Goal: Information Seeking & Learning: Learn about a topic

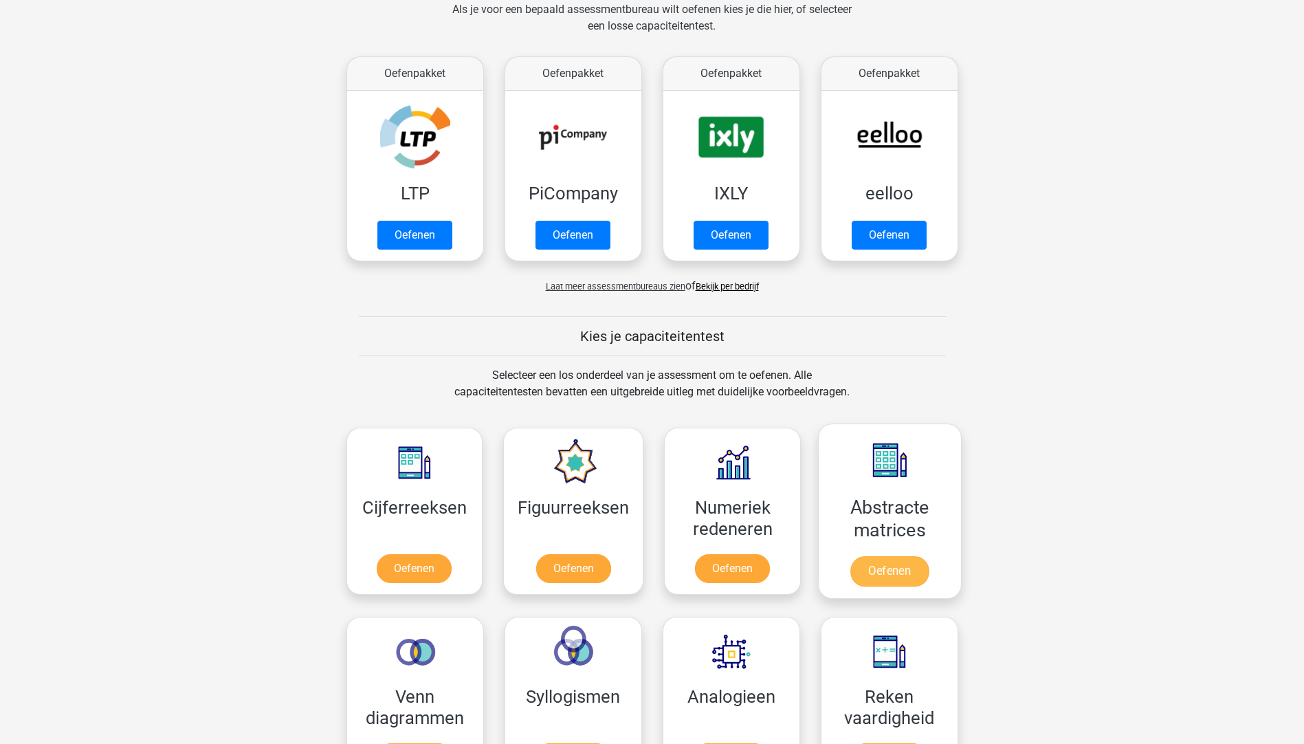
scroll to position [275, 0]
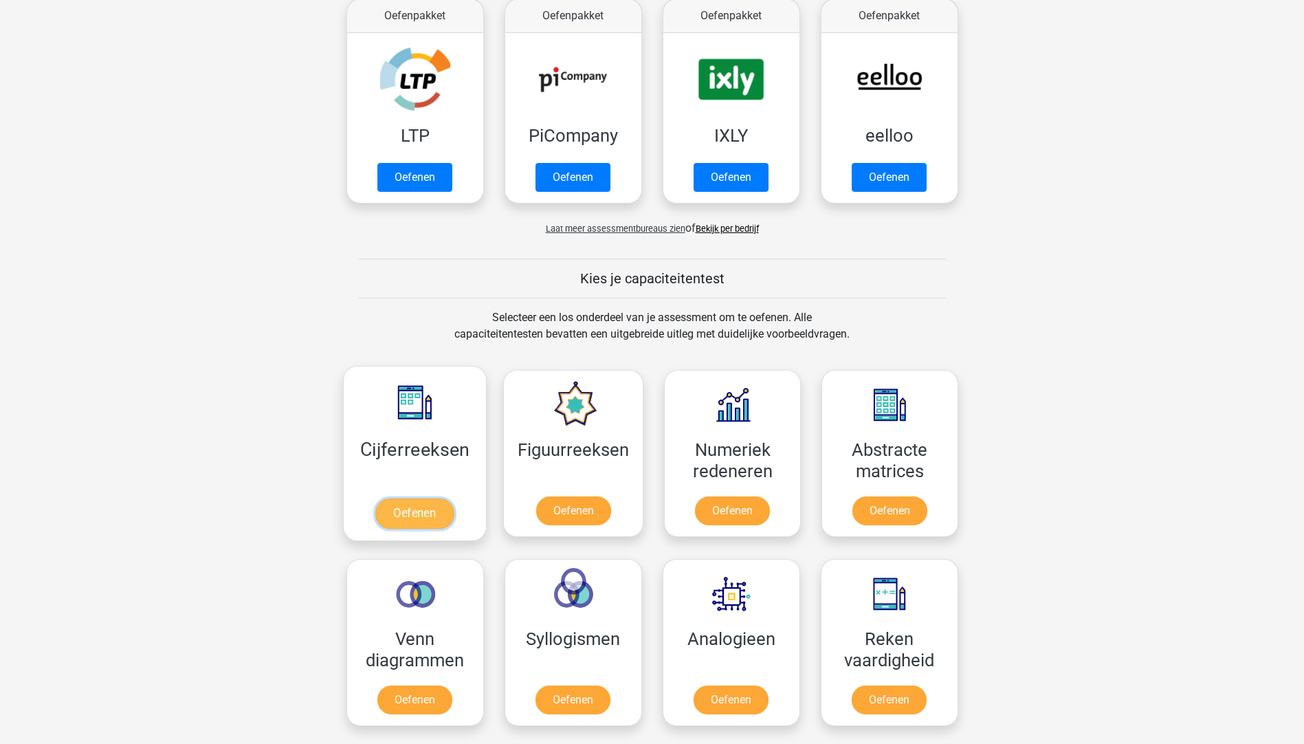
click at [412, 514] on link "Oefenen" at bounding box center [414, 514] width 78 height 30
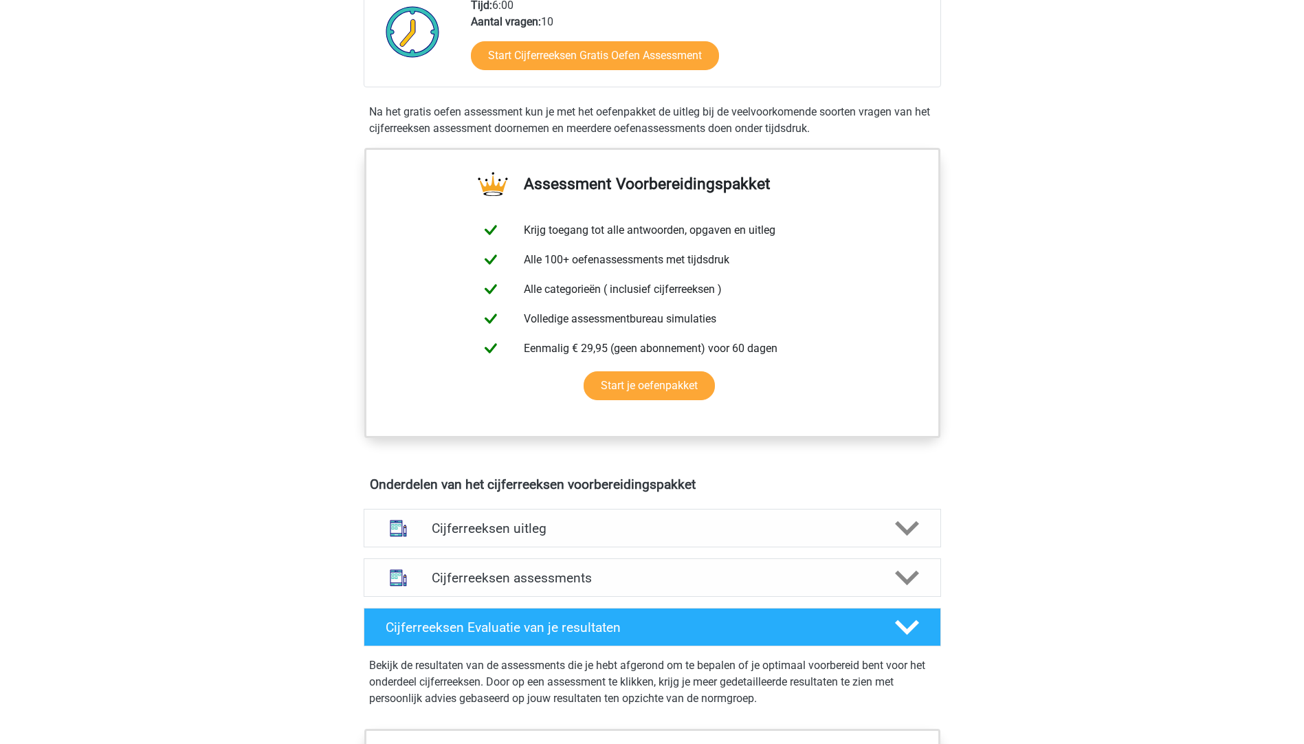
scroll to position [413, 0]
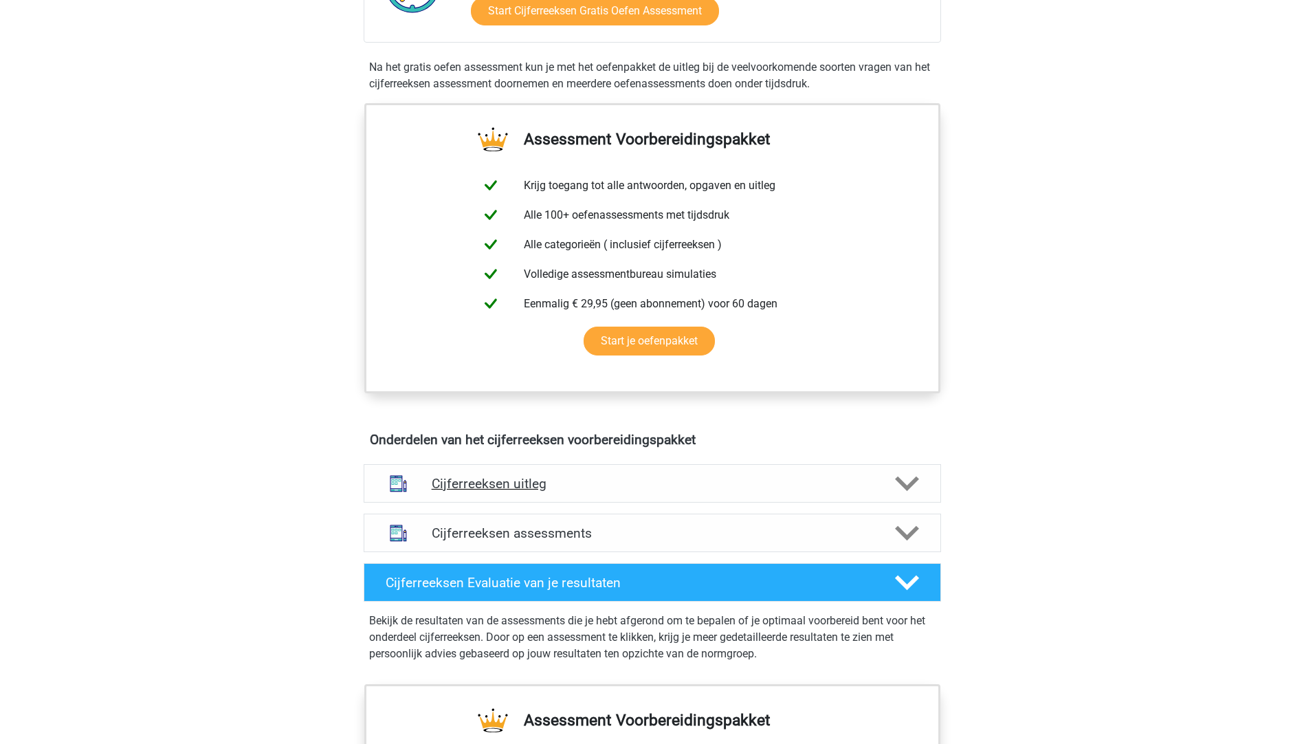
click at [903, 491] on polygon at bounding box center [907, 483] width 24 height 15
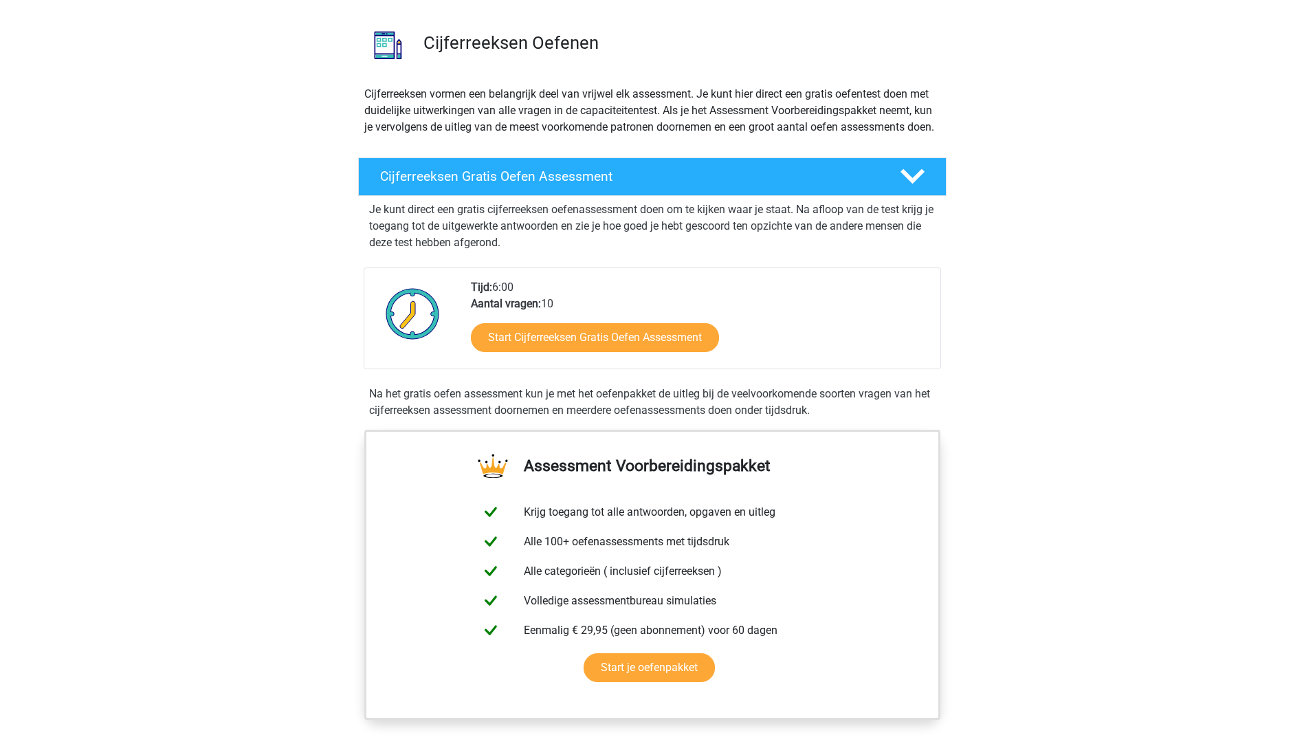
scroll to position [69, 0]
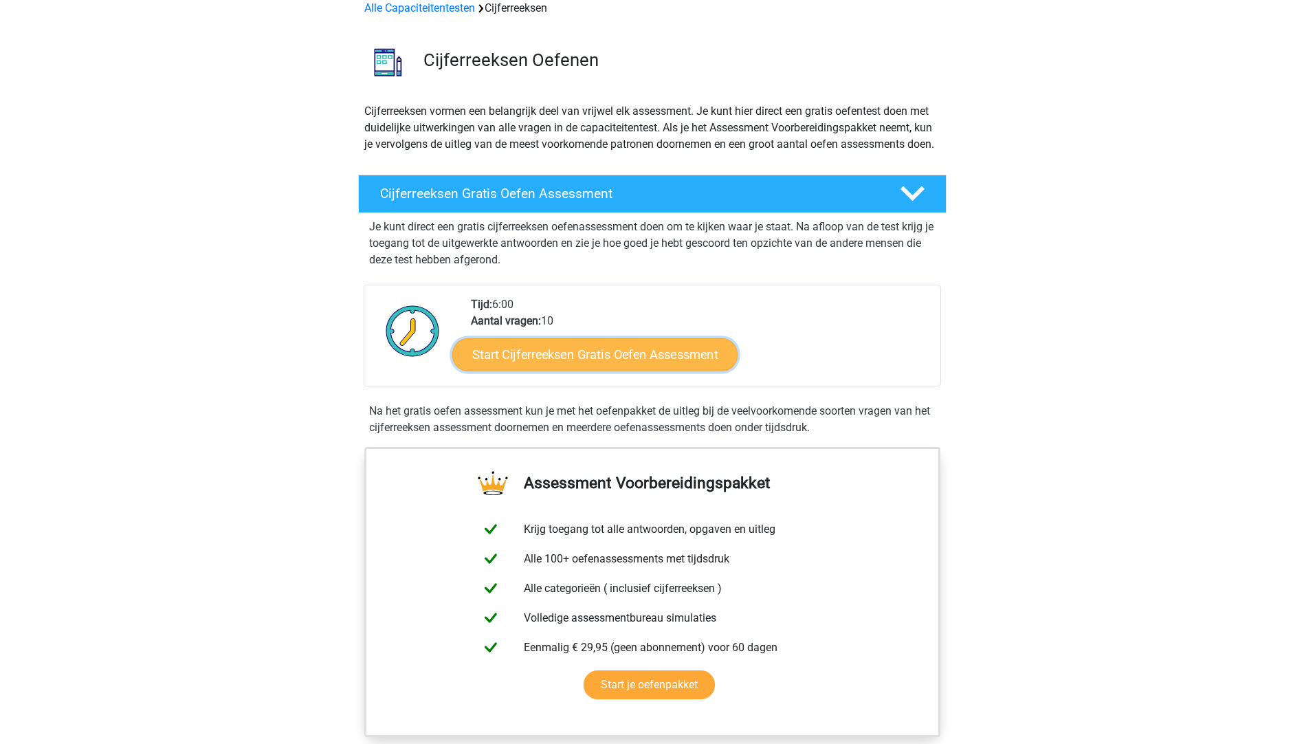
click at [593, 363] on link "Start Cijferreeksen Gratis Oefen Assessment" at bounding box center [594, 354] width 285 height 33
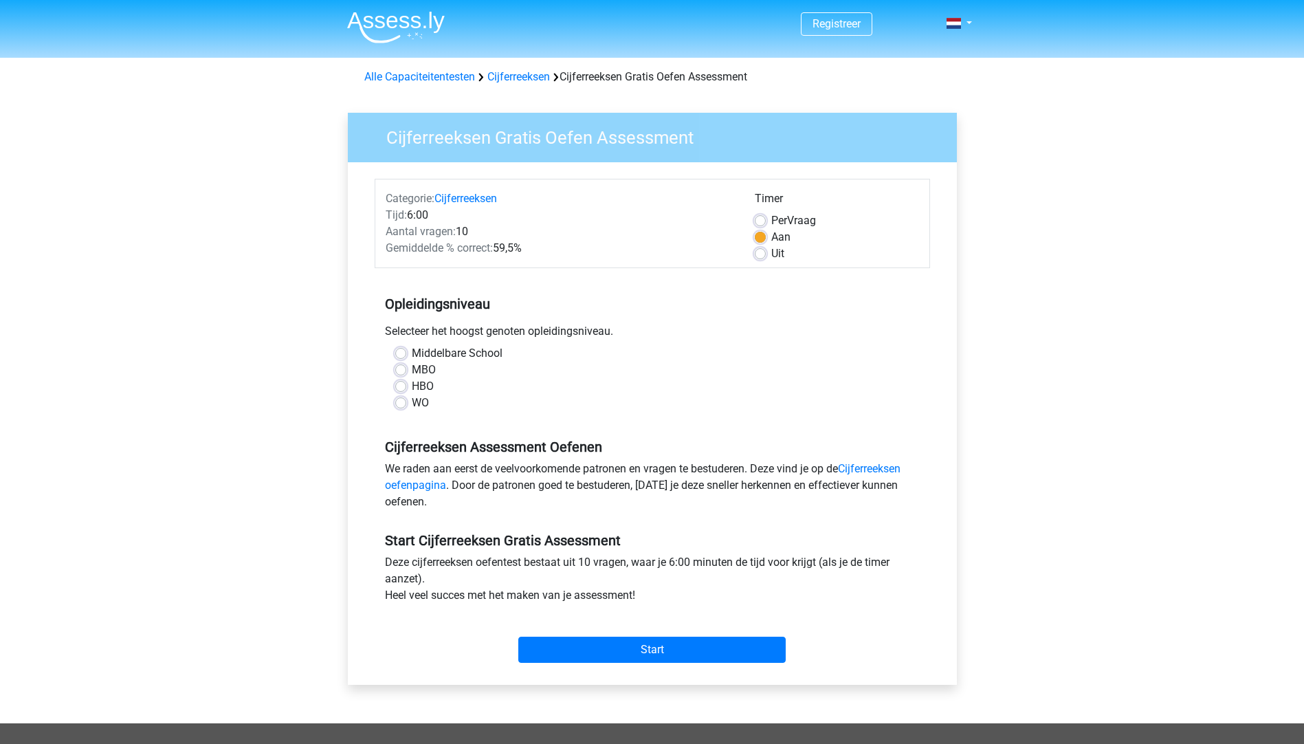
click at [412, 367] on label "MBO" at bounding box center [424, 370] width 24 height 17
click at [402, 367] on input "MBO" at bounding box center [400, 369] width 11 height 14
radio input "true"
click at [864, 467] on link "Cijferreeksen oefenpagina" at bounding box center [643, 477] width 516 height 30
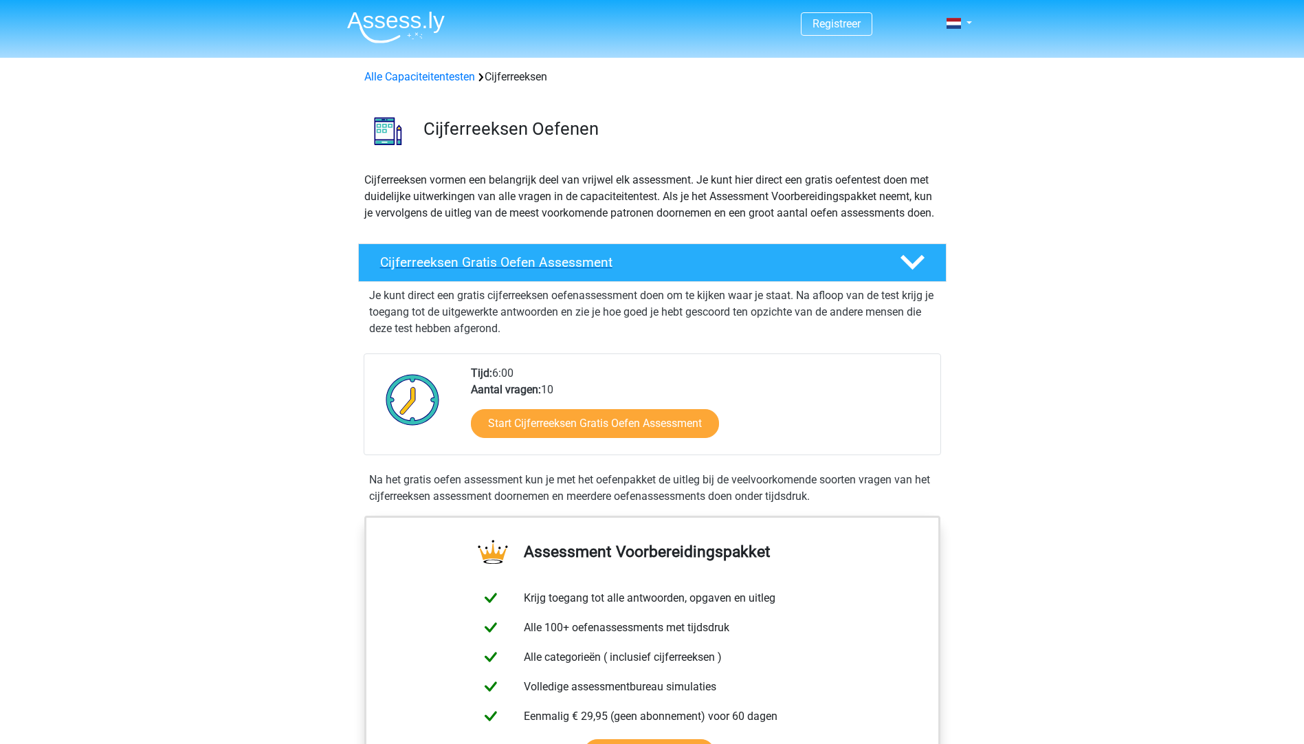
click at [565, 270] on h4 "Cijferreeksen Gratis Oefen Assessment" at bounding box center [629, 262] width 498 height 16
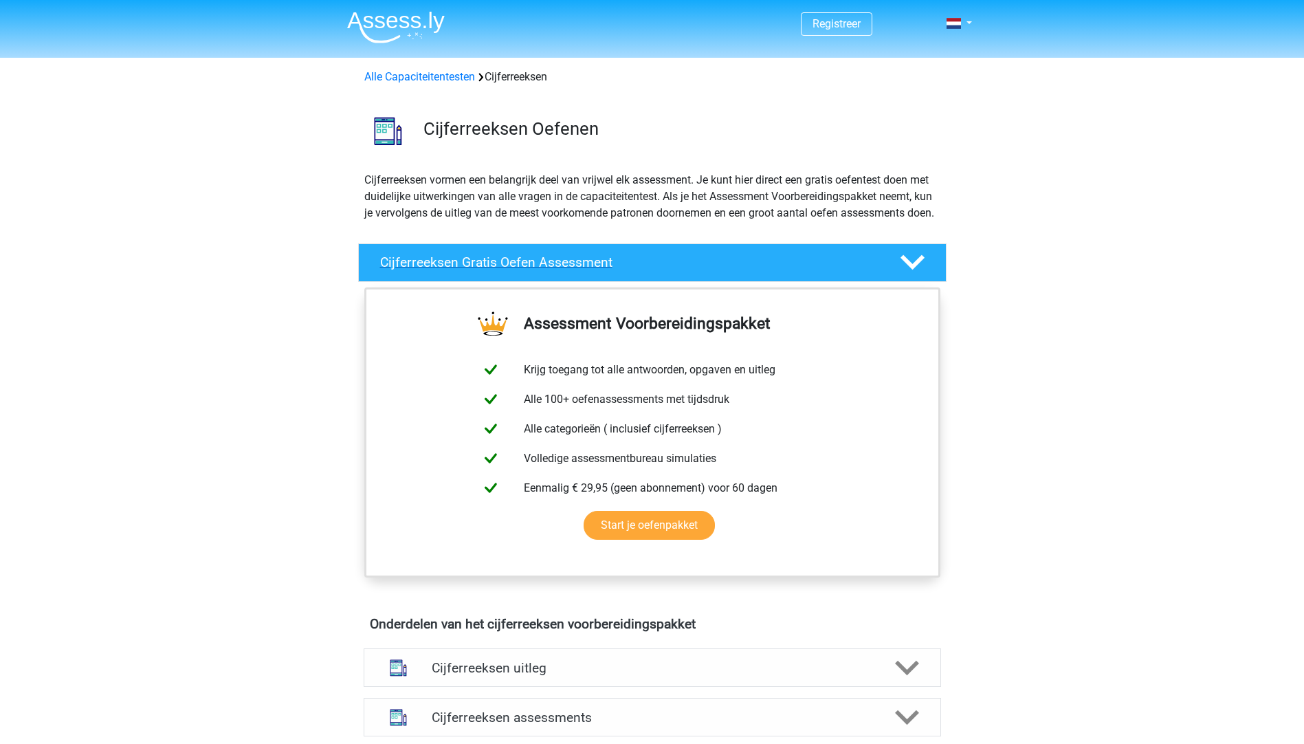
click at [565, 270] on h4 "Cijferreeksen Gratis Oefen Assessment" at bounding box center [629, 262] width 498 height 16
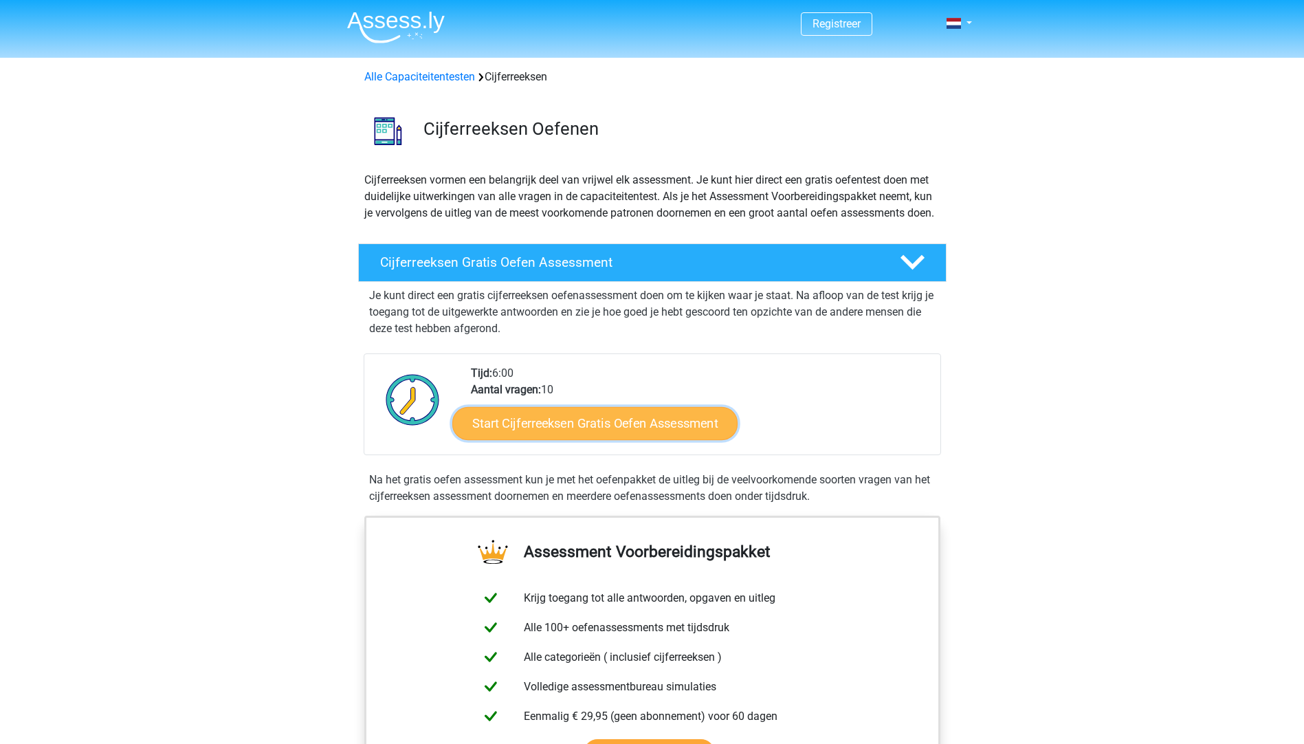
click at [583, 439] on link "Start Cijferreeksen Gratis Oefen Assessment" at bounding box center [594, 422] width 285 height 33
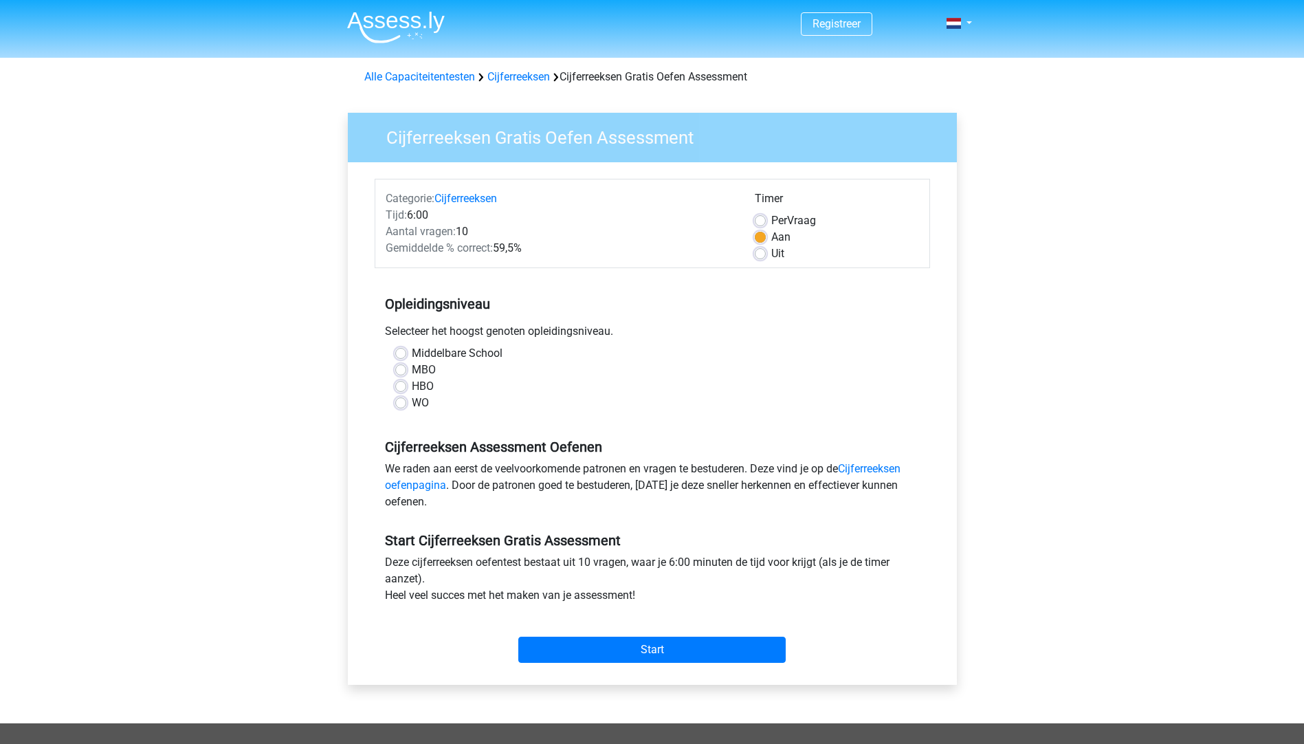
click at [412, 370] on label "MBO" at bounding box center [424, 370] width 24 height 17
click at [397, 370] on input "MBO" at bounding box center [400, 369] width 11 height 14
radio input "true"
click at [418, 485] on link "Cijferreeksen oefenpagina" at bounding box center [643, 477] width 516 height 30
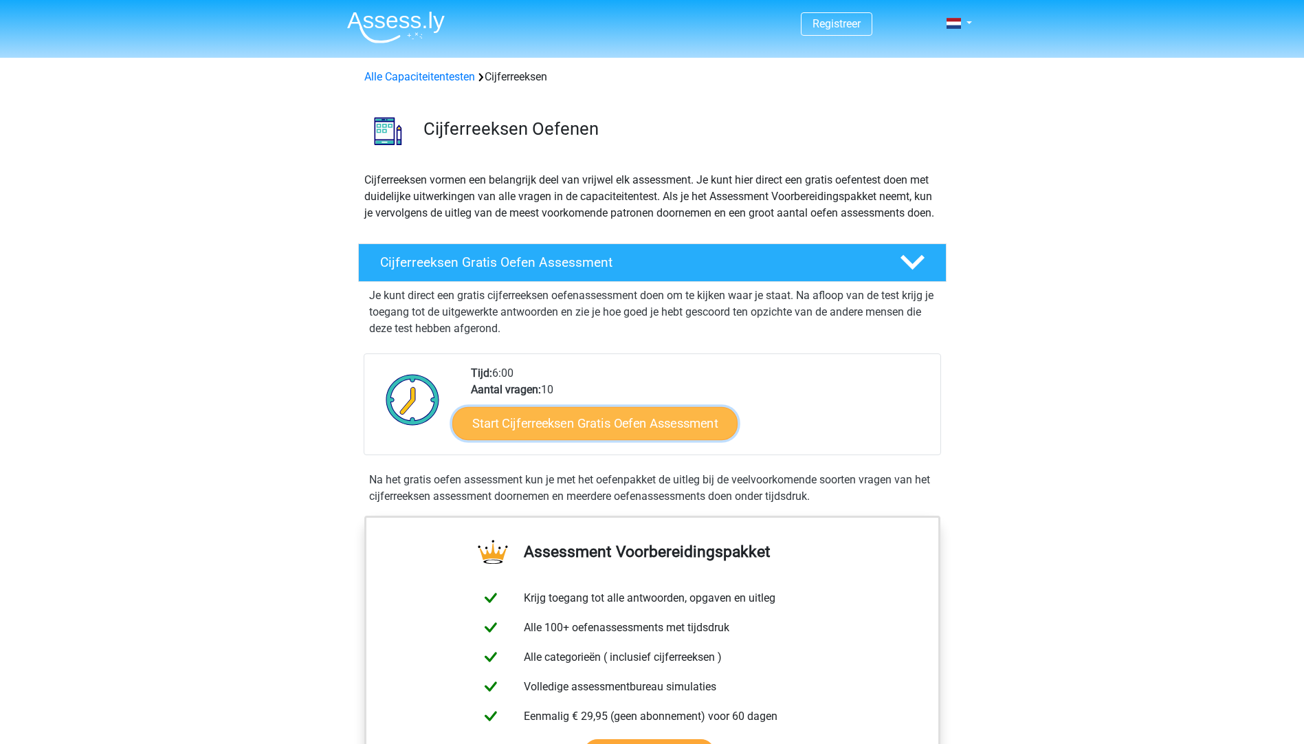
click at [604, 439] on link "Start Cijferreeksen Gratis Oefen Assessment" at bounding box center [594, 422] width 285 height 33
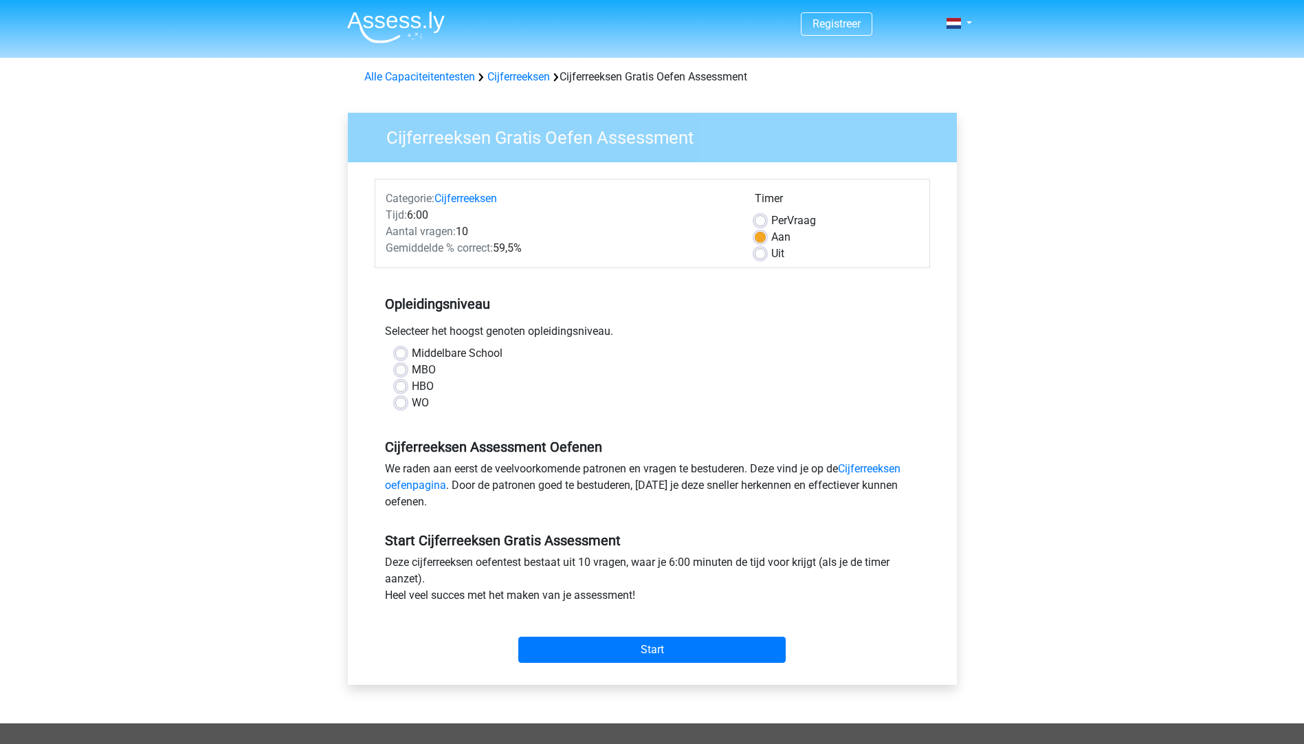
click at [412, 371] on label "MBO" at bounding box center [424, 370] width 24 height 17
click at [404, 371] on input "MBO" at bounding box center [400, 369] width 11 height 14
radio input "true"
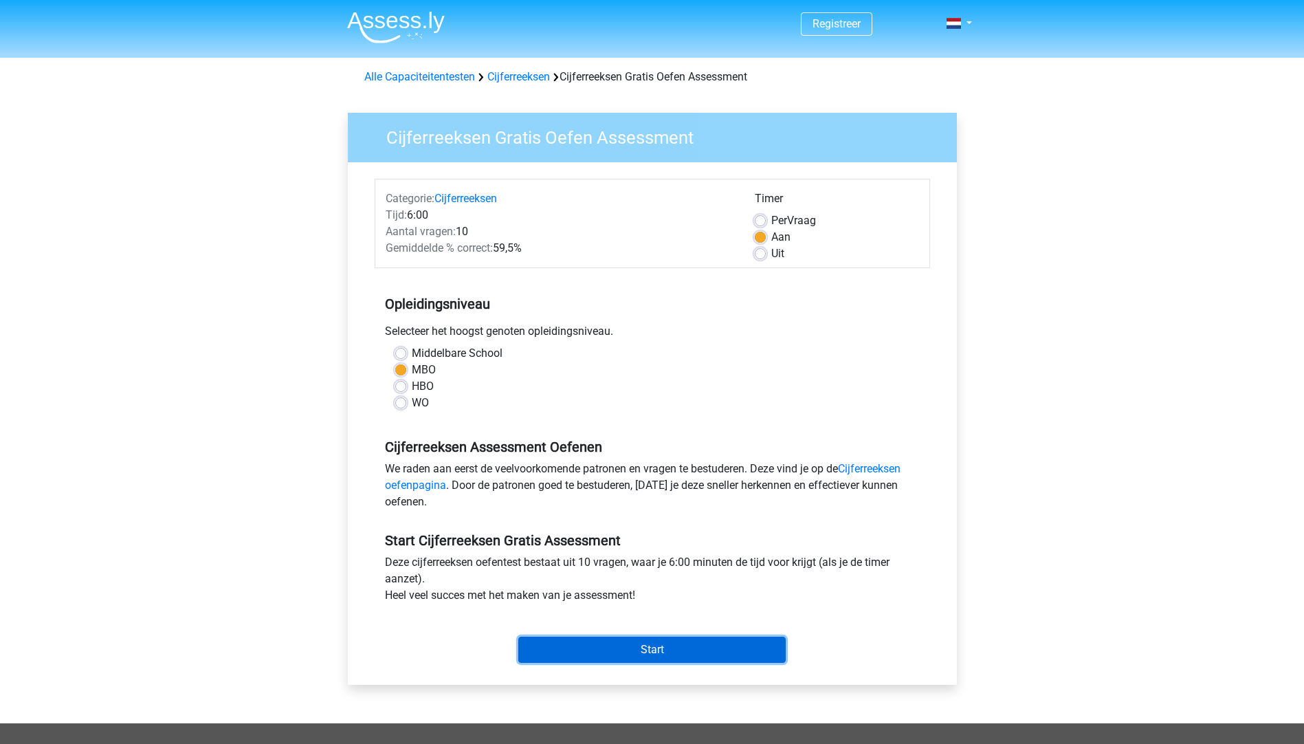
click at [620, 644] on input "Start" at bounding box center [651, 650] width 267 height 26
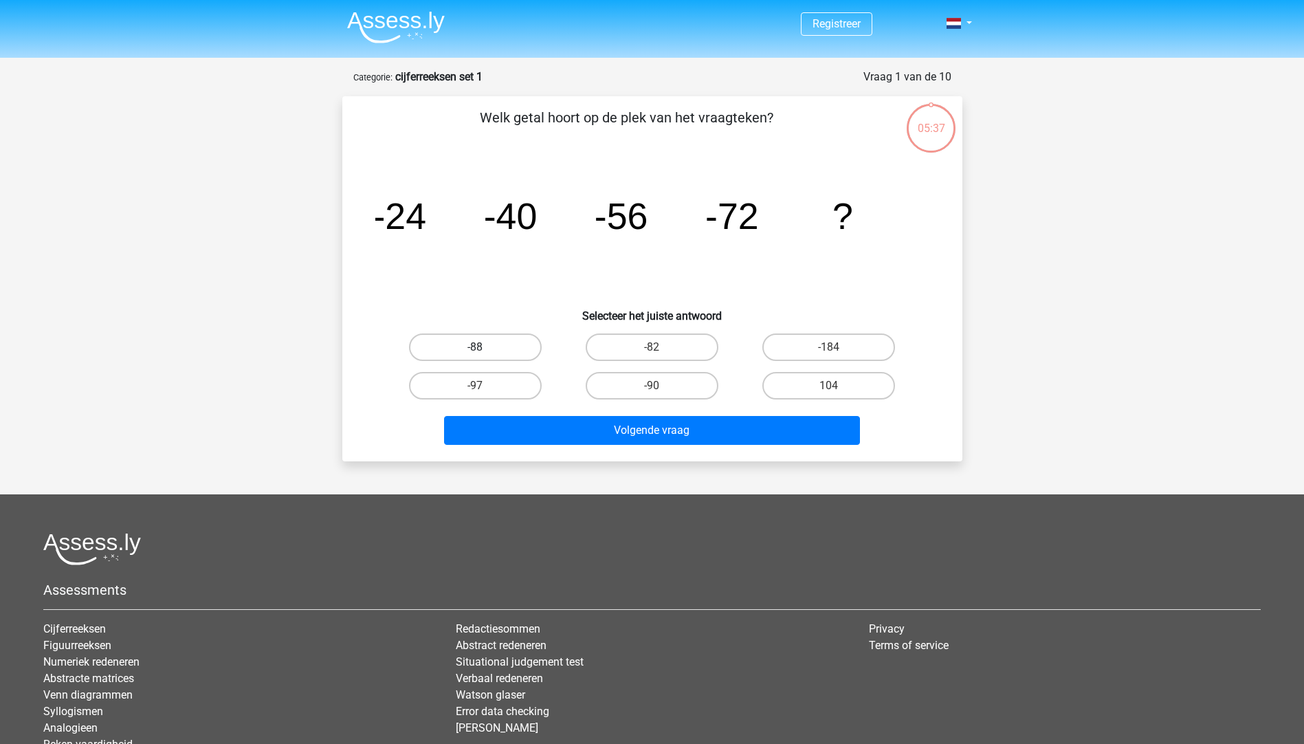
click at [481, 343] on label "-88" at bounding box center [475, 347] width 133 height 28
click at [481, 347] on input "-88" at bounding box center [479, 351] width 9 height 9
radio input "true"
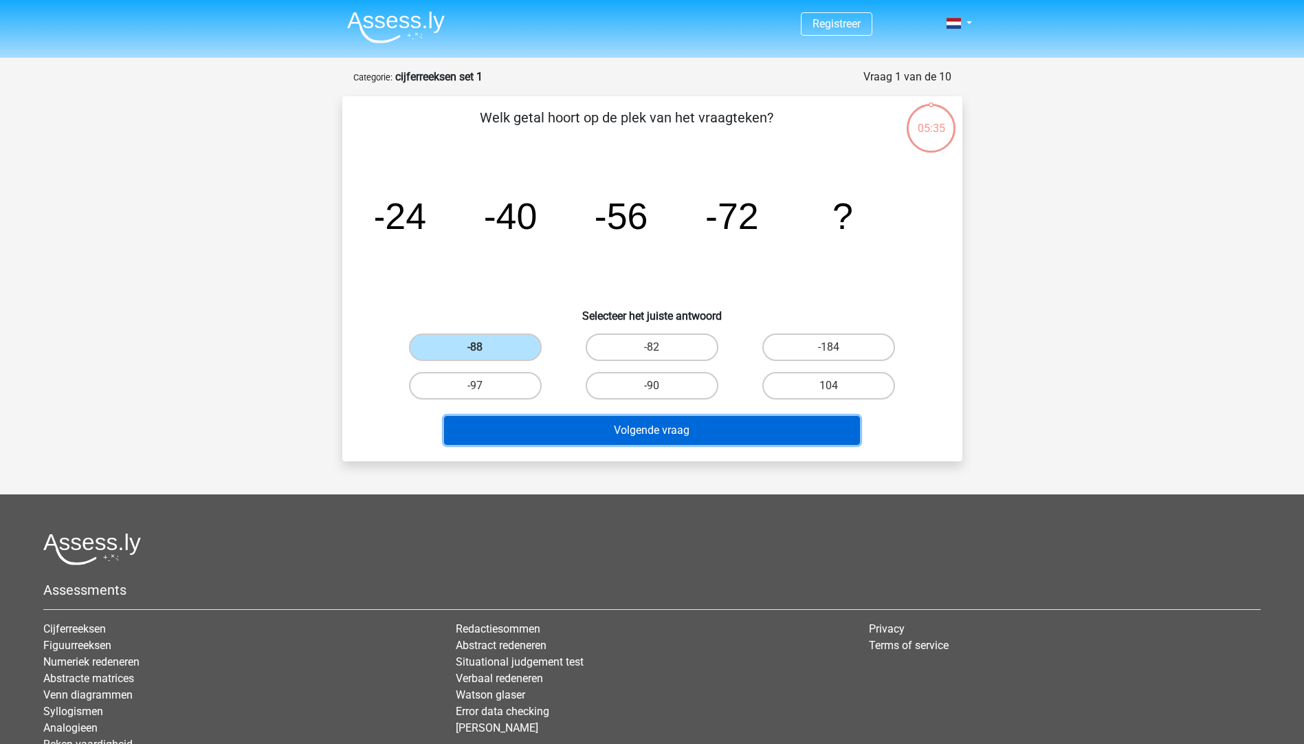
click at [636, 426] on button "Volgende vraag" at bounding box center [652, 430] width 416 height 29
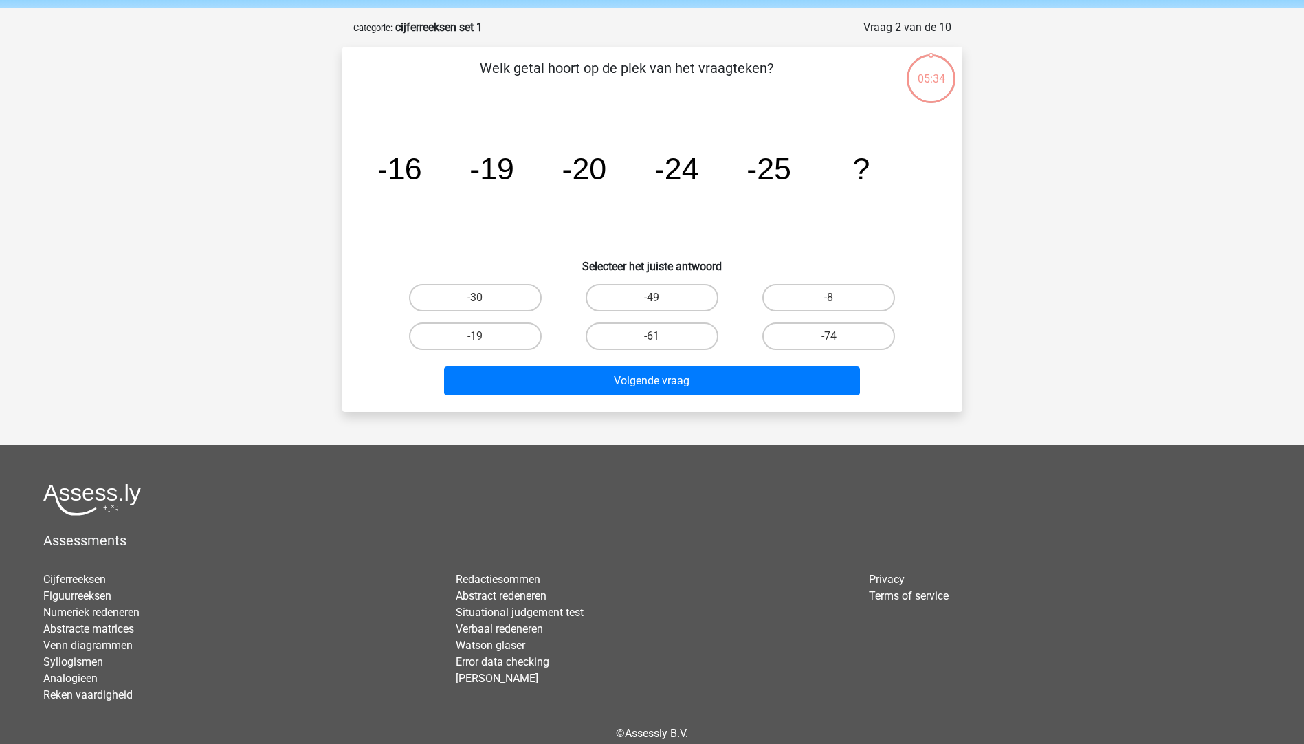
scroll to position [69, 0]
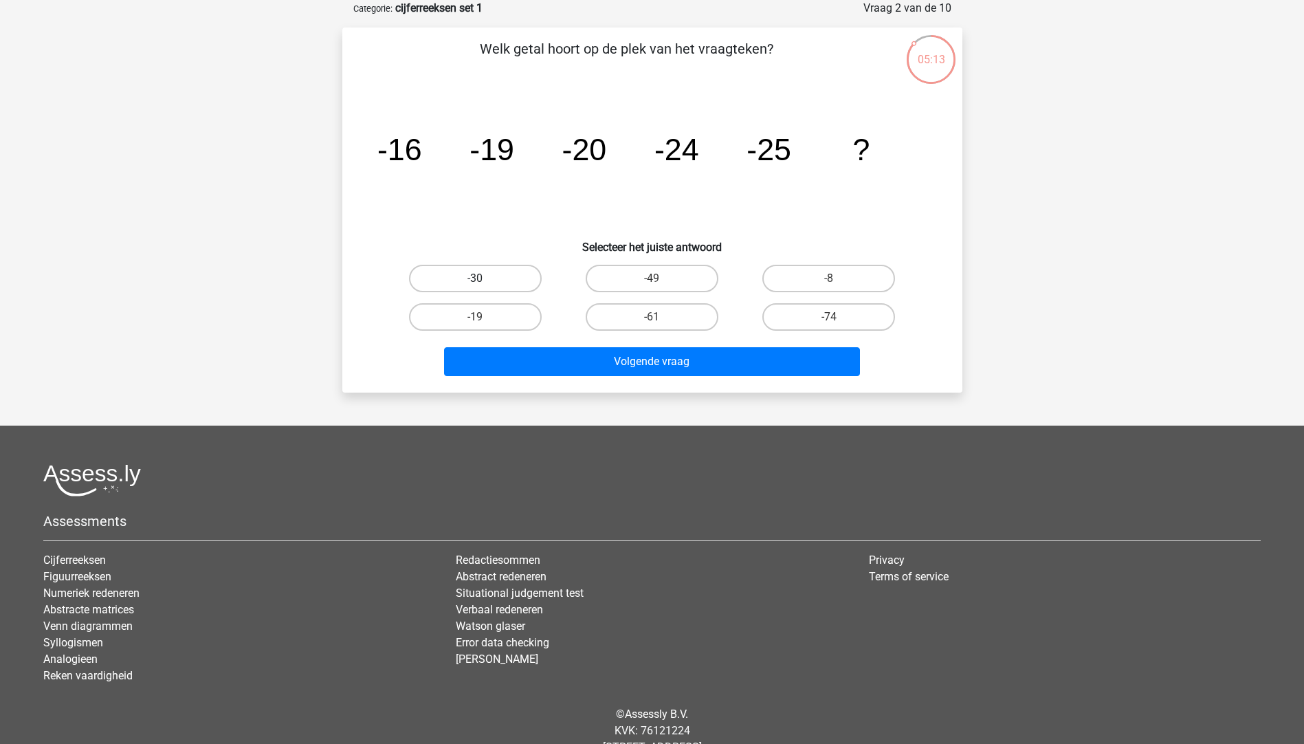
click at [498, 276] on label "-30" at bounding box center [475, 279] width 133 height 28
click at [484, 278] on input "-30" at bounding box center [479, 282] width 9 height 9
radio input "true"
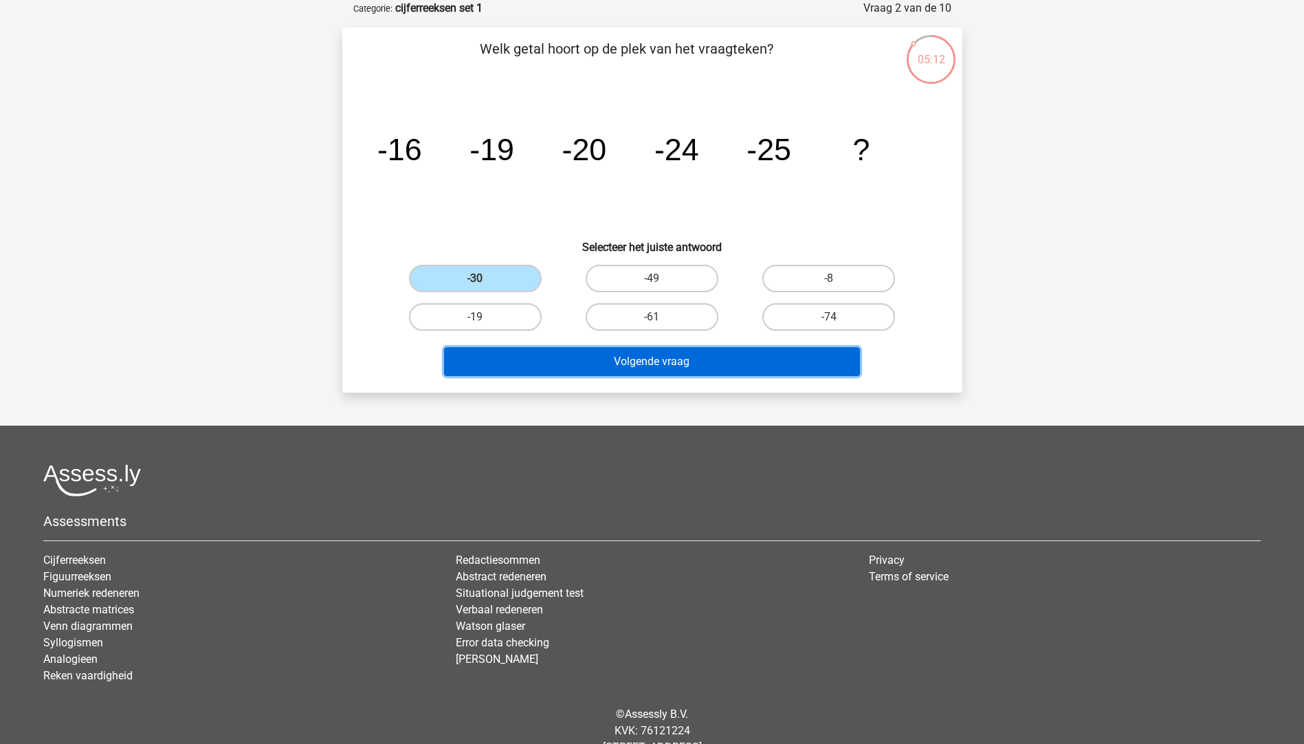
click at [627, 357] on button "Volgende vraag" at bounding box center [652, 361] width 416 height 29
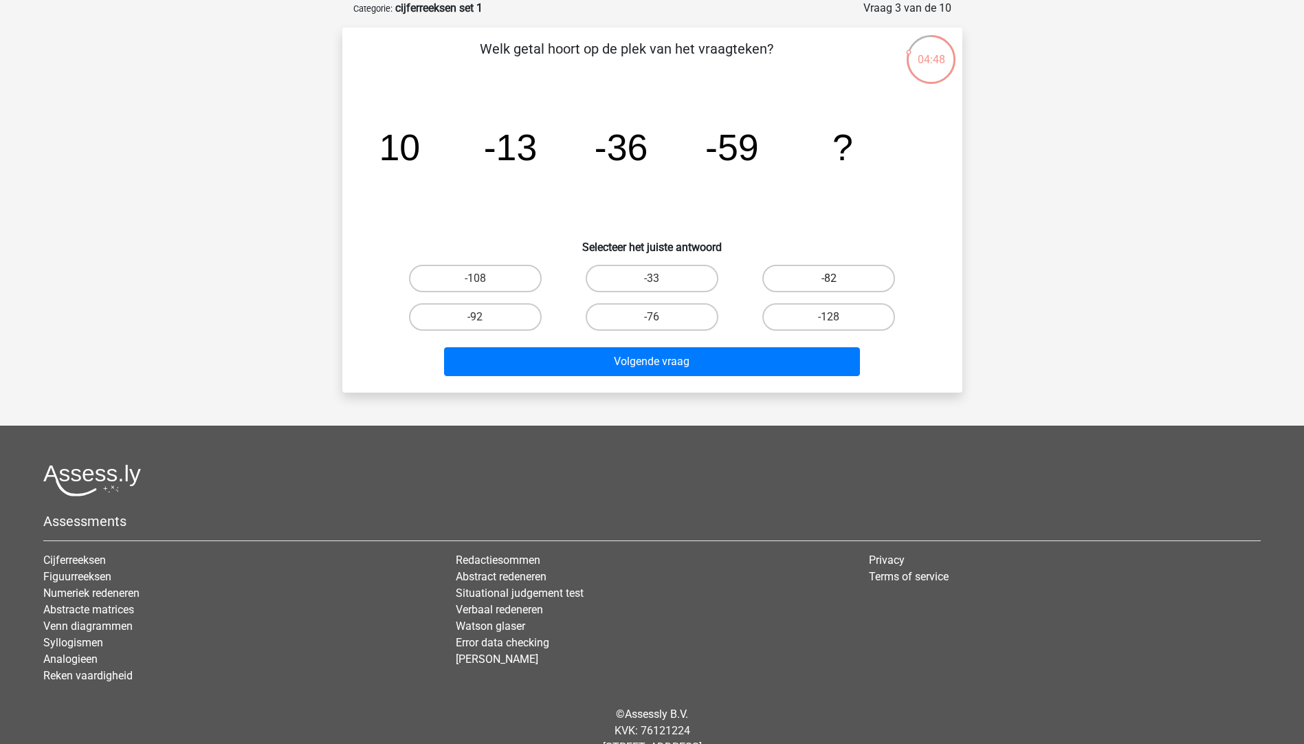
click at [812, 273] on label "-82" at bounding box center [829, 279] width 133 height 28
click at [829, 278] on input "-82" at bounding box center [833, 282] width 9 height 9
radio input "true"
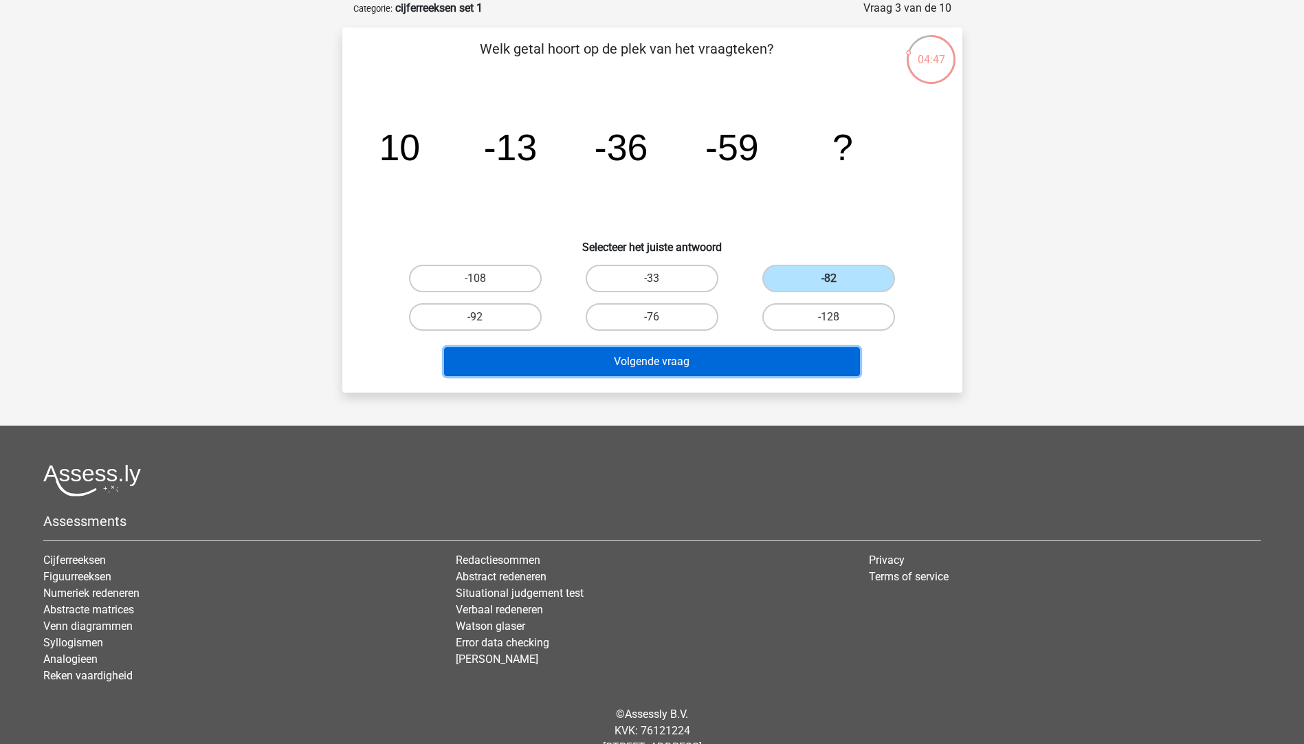
click at [646, 360] on button "Volgende vraag" at bounding box center [652, 361] width 416 height 29
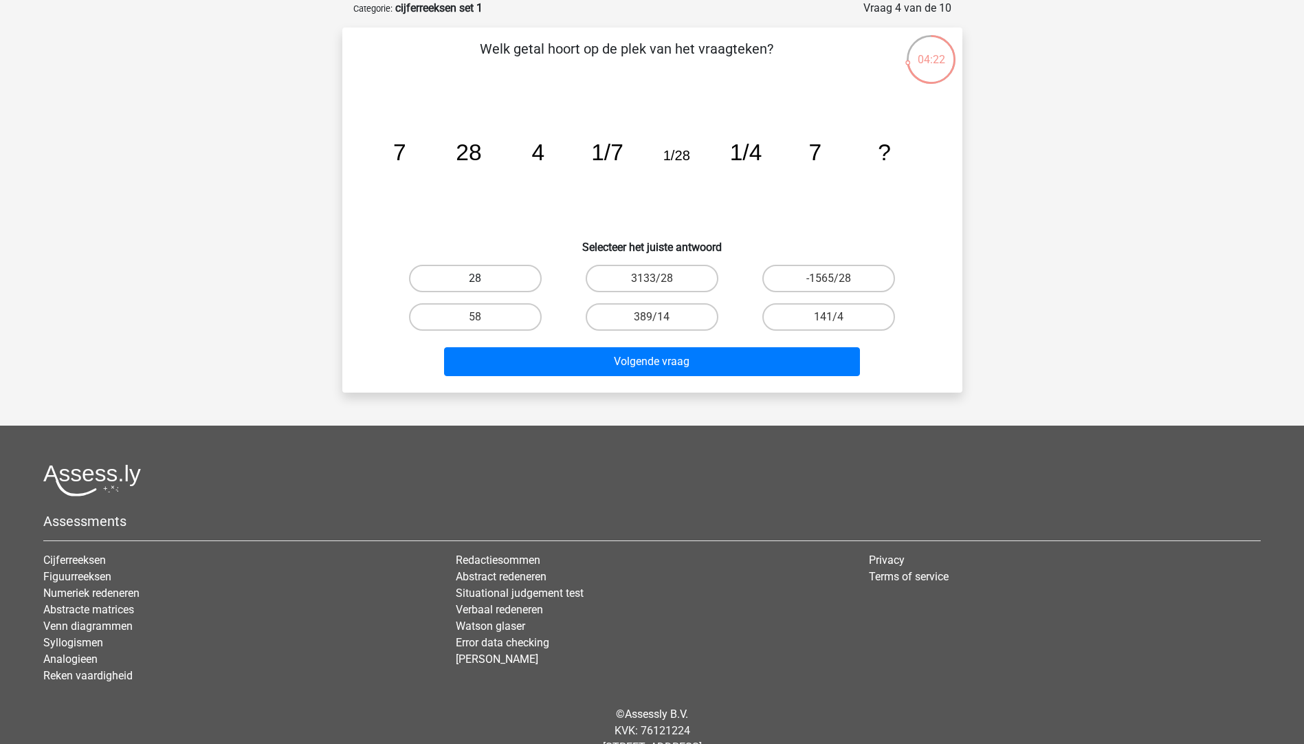
click at [492, 278] on label "28" at bounding box center [475, 279] width 133 height 28
click at [484, 278] on input "28" at bounding box center [479, 282] width 9 height 9
radio input "true"
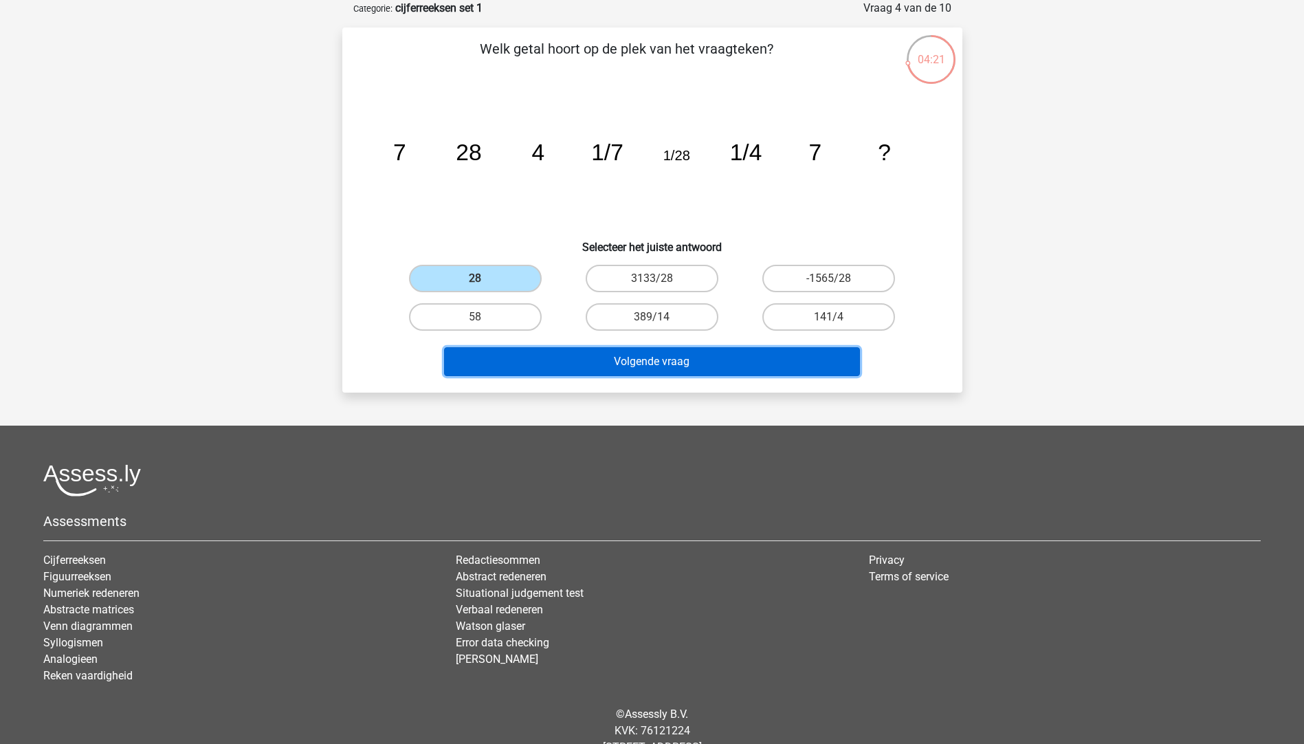
click at [644, 361] on button "Volgende vraag" at bounding box center [652, 361] width 416 height 29
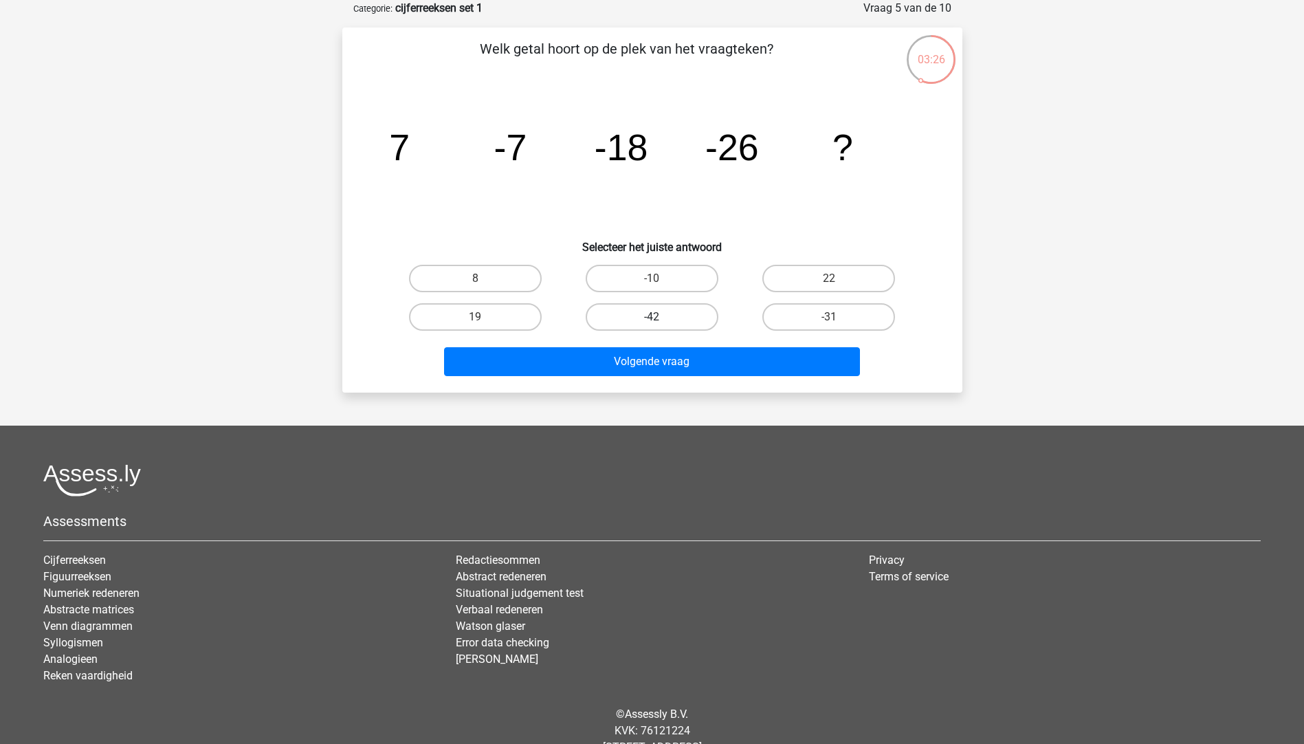
click at [668, 316] on label "-42" at bounding box center [652, 317] width 133 height 28
click at [661, 317] on input "-42" at bounding box center [656, 321] width 9 height 9
radio input "true"
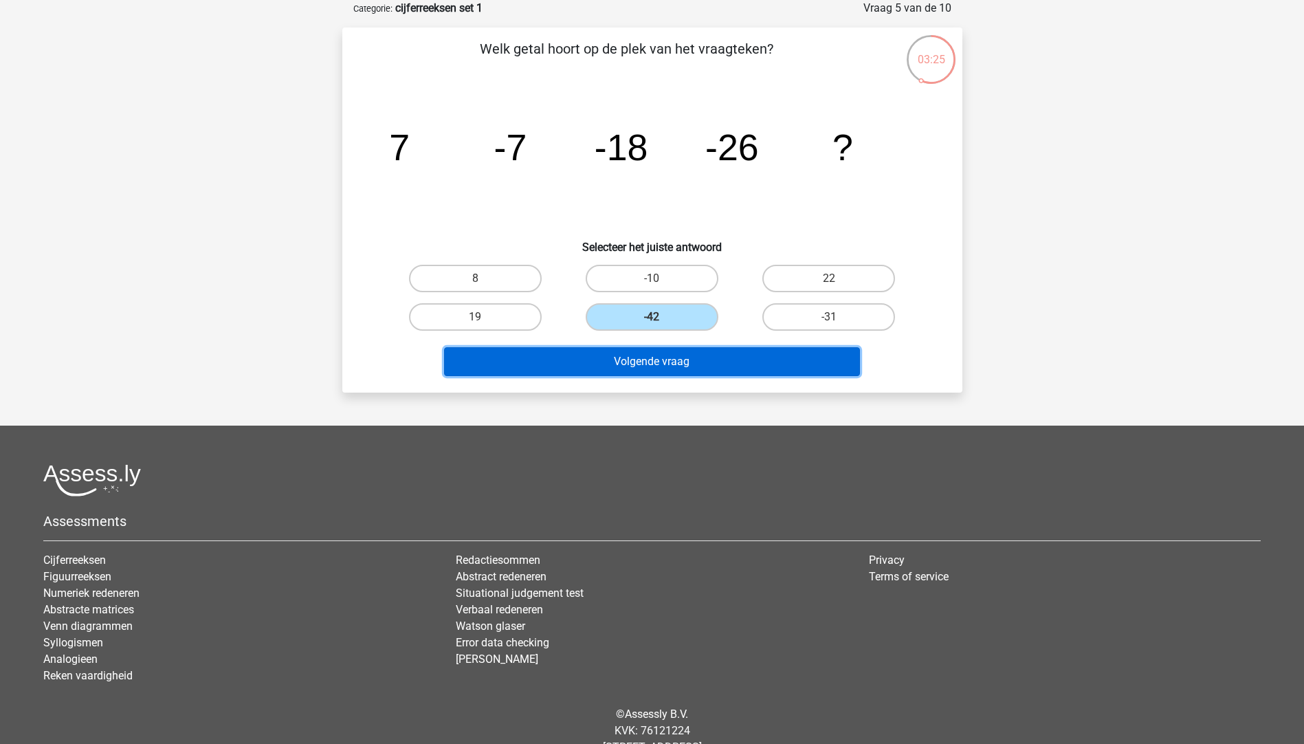
click at [675, 359] on button "Volgende vraag" at bounding box center [652, 361] width 416 height 29
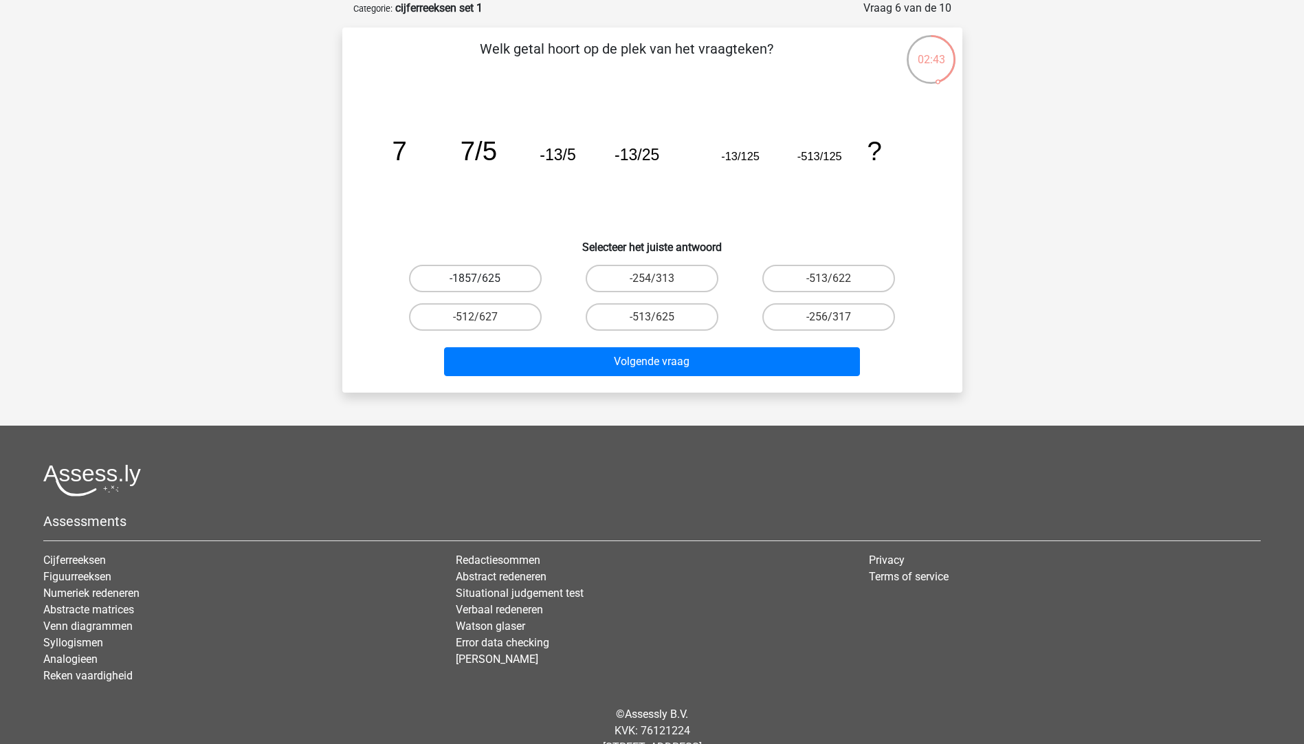
click at [482, 275] on label "-1857/625" at bounding box center [475, 279] width 133 height 28
click at [482, 278] on input "-1857/625" at bounding box center [479, 282] width 9 height 9
radio input "true"
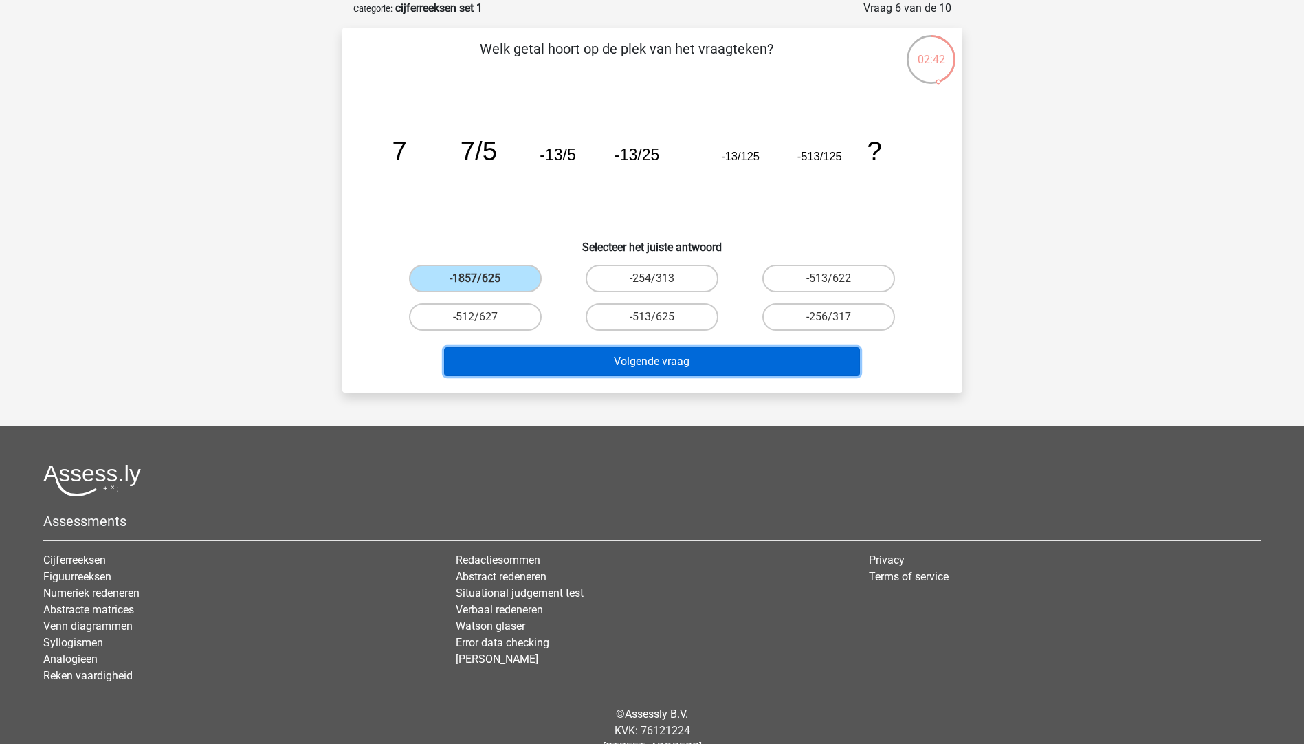
click at [625, 365] on button "Volgende vraag" at bounding box center [652, 361] width 416 height 29
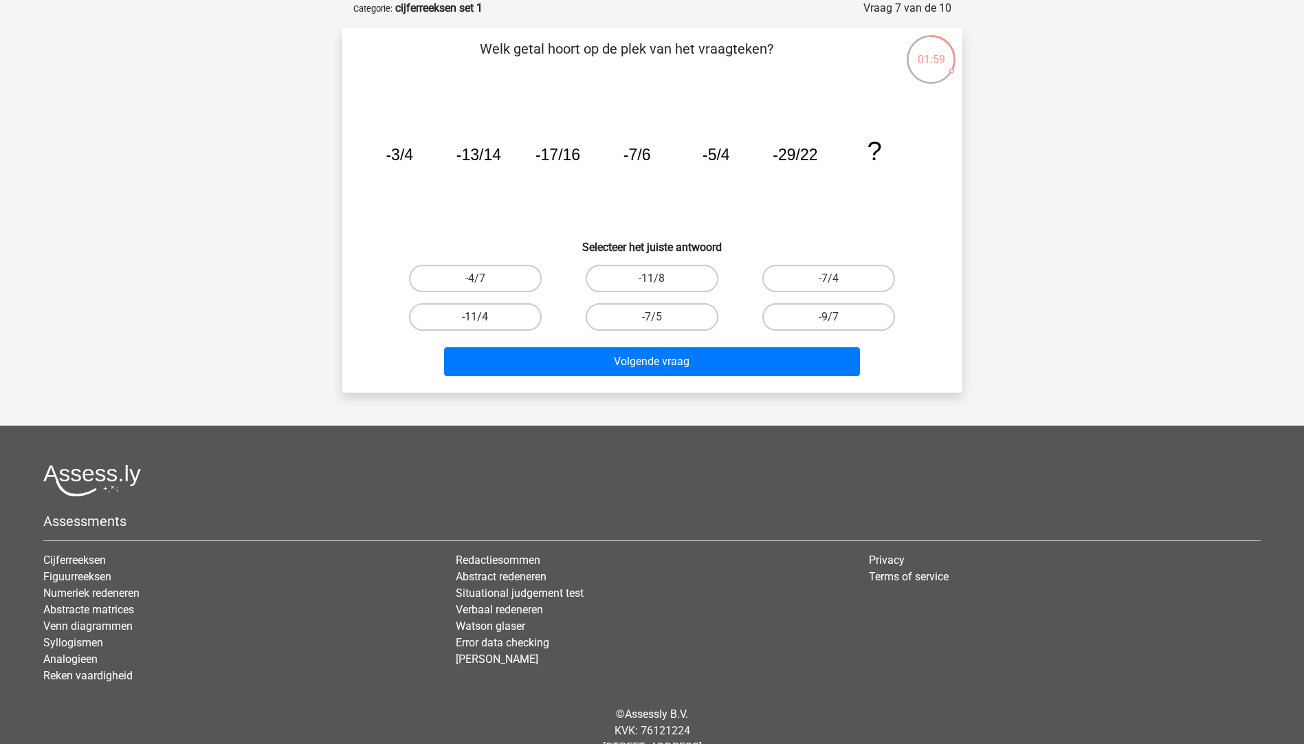
click at [473, 308] on label "-11/4" at bounding box center [475, 317] width 133 height 28
click at [475, 317] on input "-11/4" at bounding box center [479, 321] width 9 height 9
radio input "true"
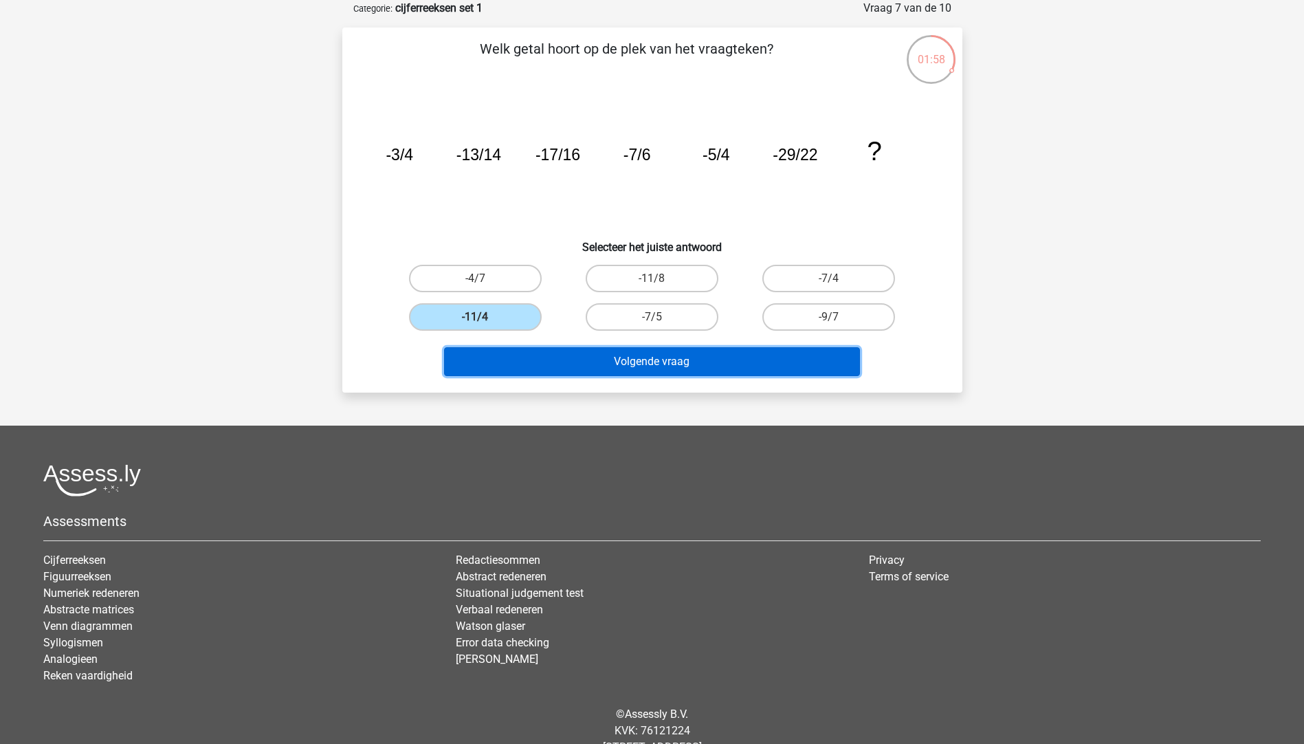
click at [631, 353] on button "Volgende vraag" at bounding box center [652, 361] width 416 height 29
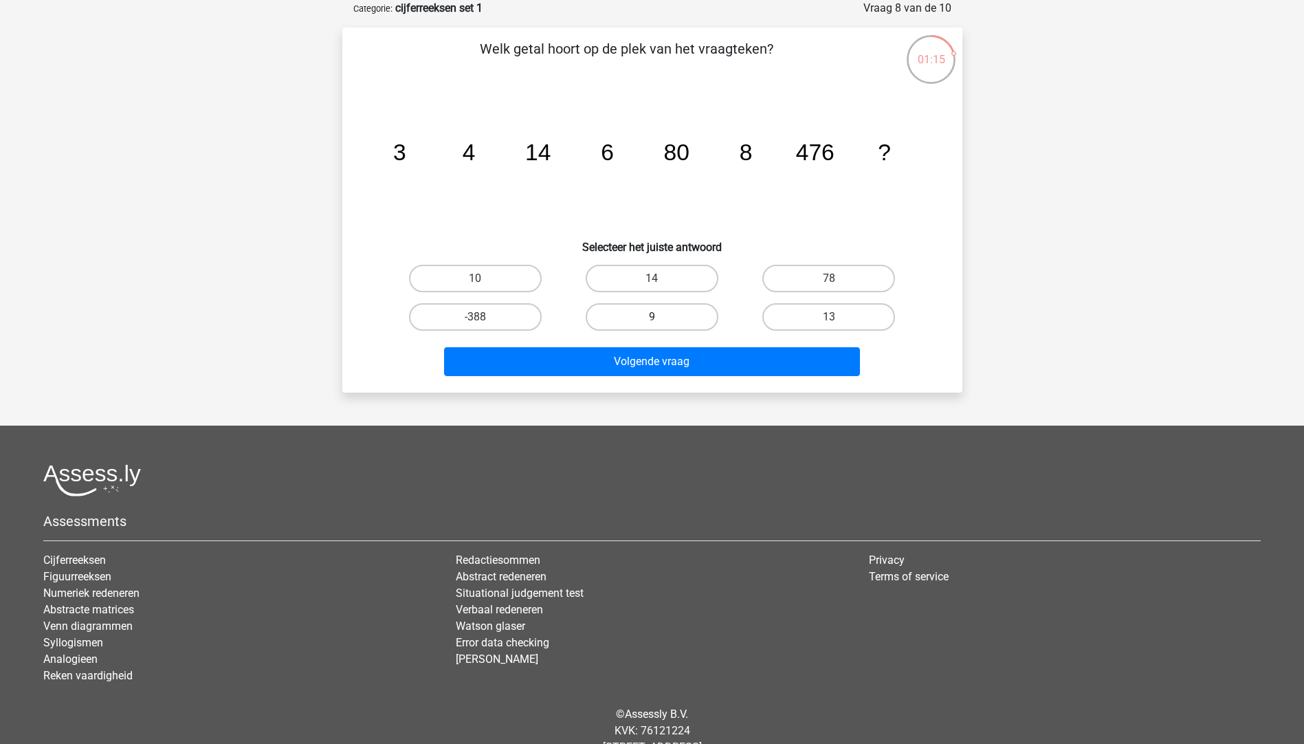
click at [648, 310] on label "9" at bounding box center [652, 317] width 133 height 28
click at [652, 317] on input "9" at bounding box center [656, 321] width 9 height 9
radio input "true"
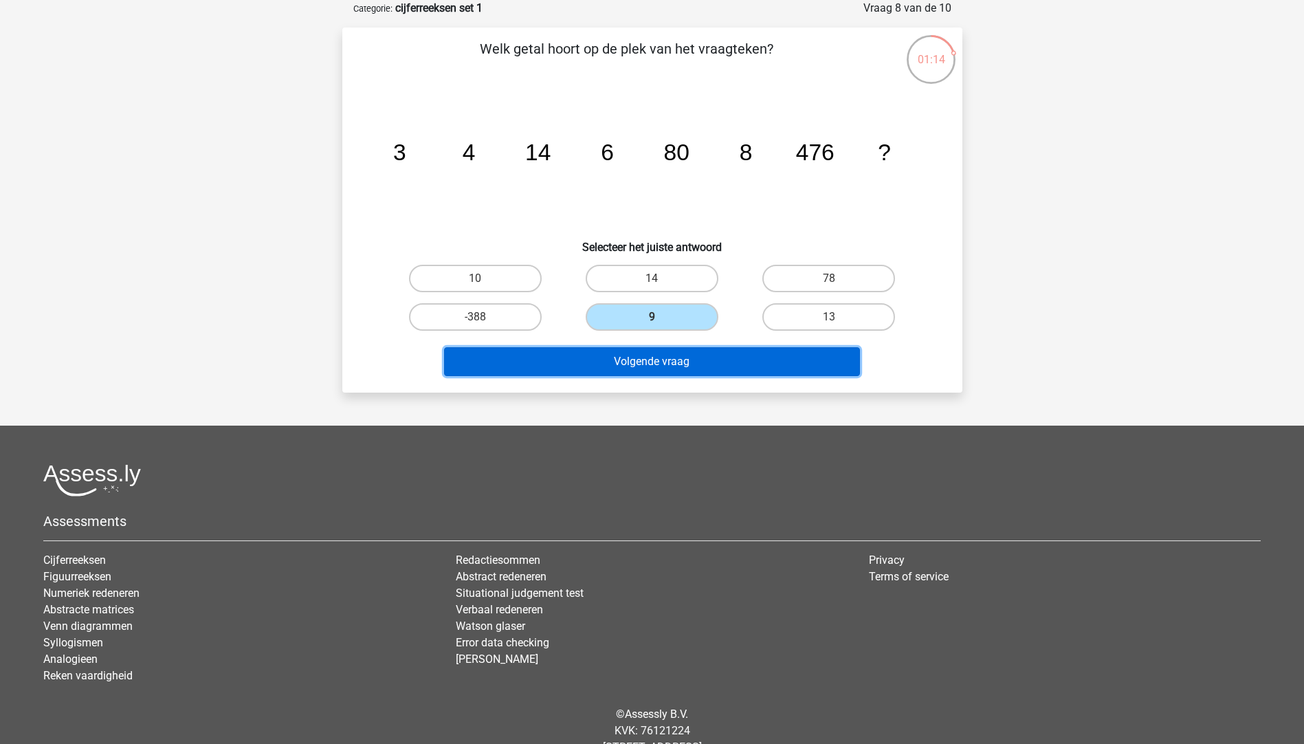
click at [673, 365] on button "Volgende vraag" at bounding box center [652, 361] width 416 height 29
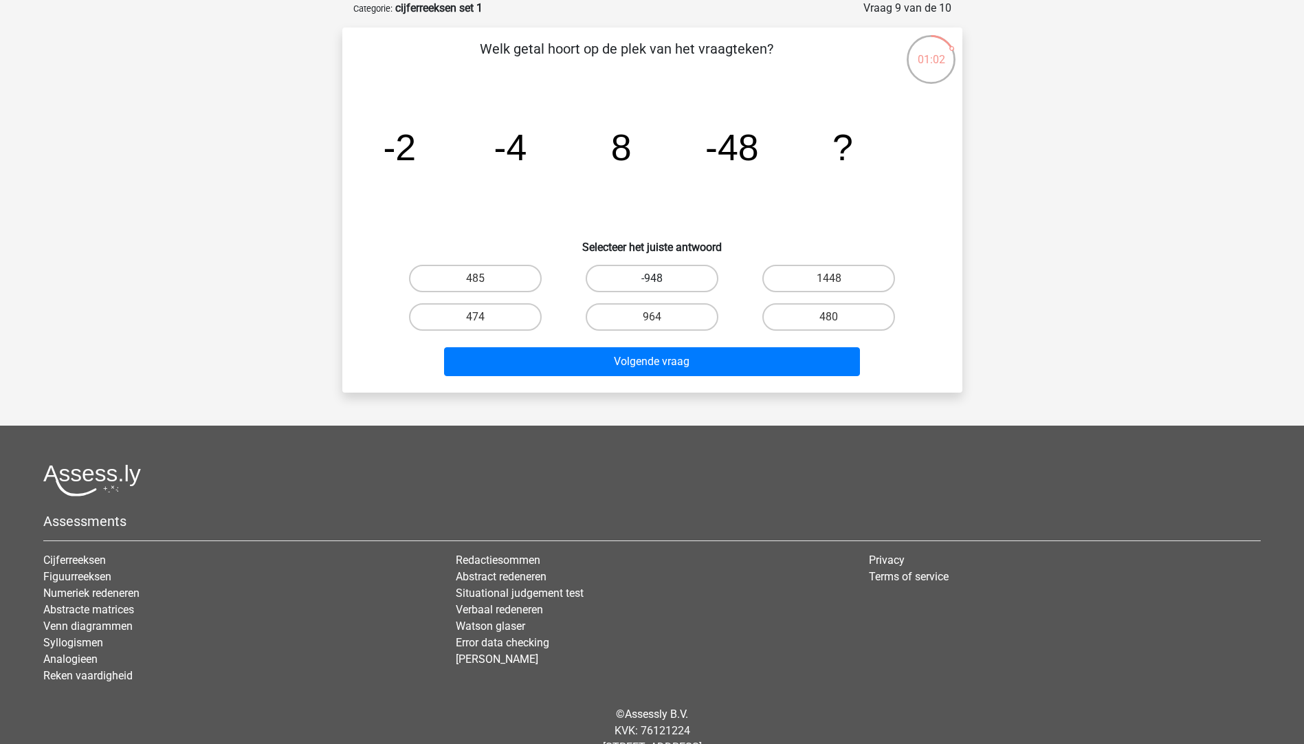
click at [677, 279] on label "-948" at bounding box center [652, 279] width 133 height 28
click at [661, 279] on input "-948" at bounding box center [656, 282] width 9 height 9
radio input "true"
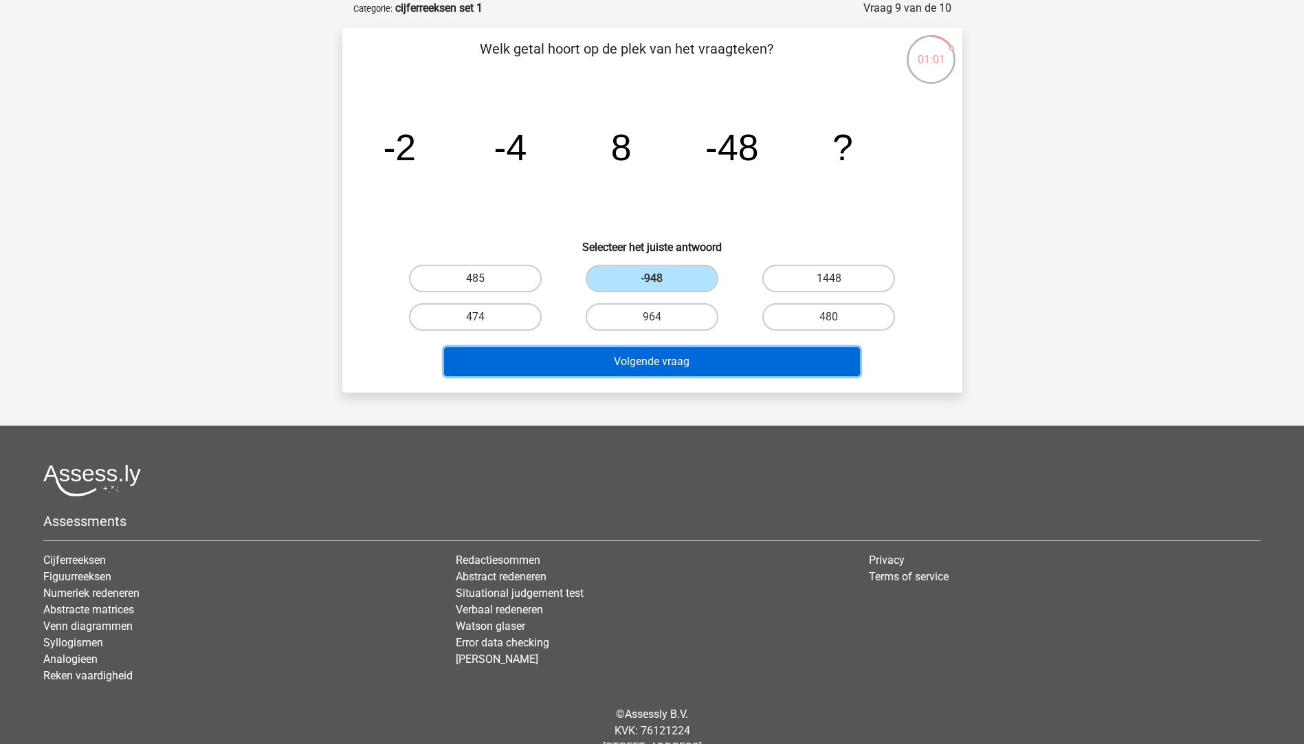
click at [675, 359] on button "Volgende vraag" at bounding box center [652, 361] width 416 height 29
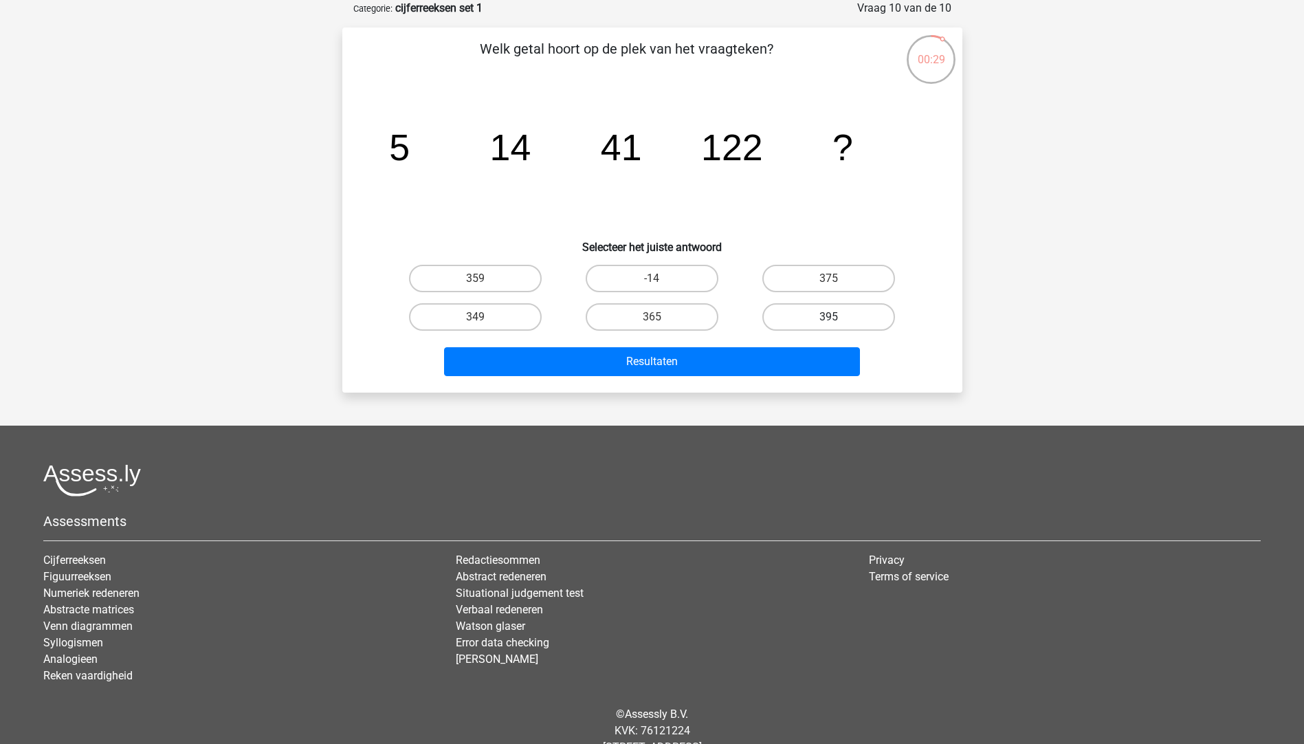
click at [832, 313] on label "395" at bounding box center [829, 317] width 133 height 28
click at [832, 317] on input "395" at bounding box center [833, 321] width 9 height 9
radio input "true"
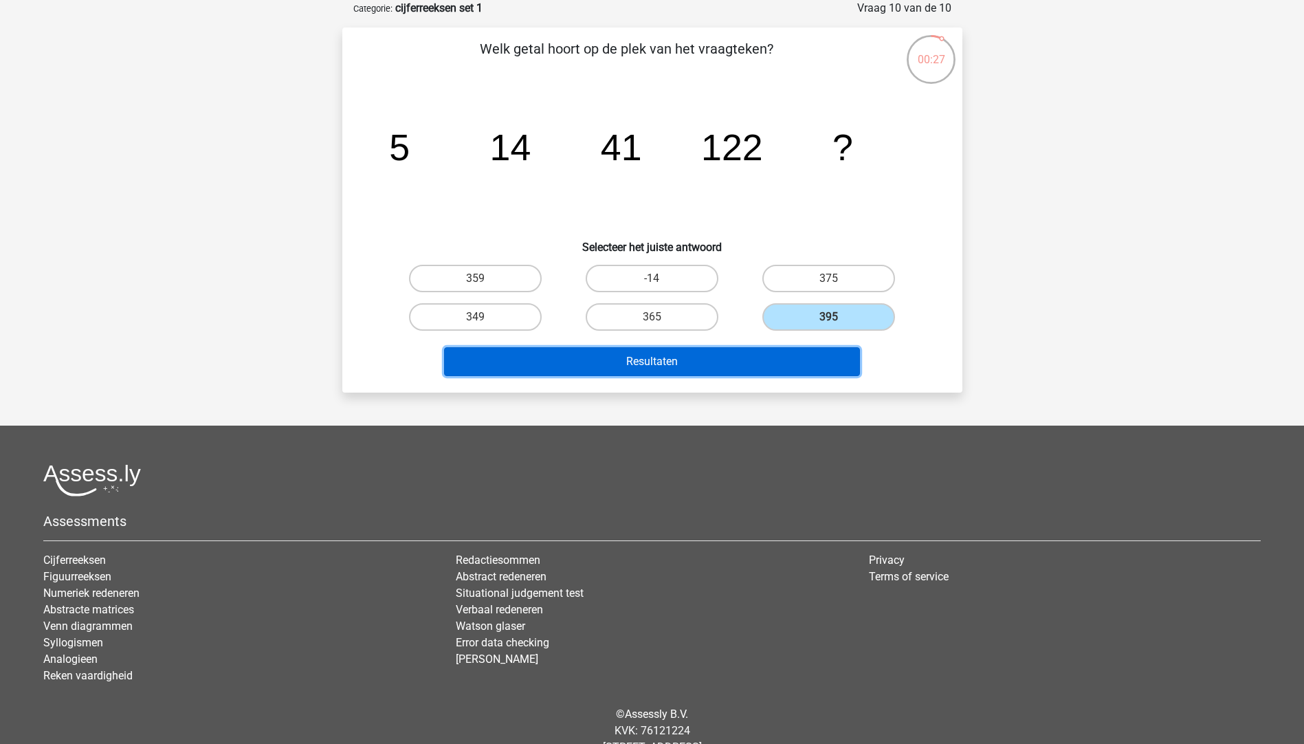
click at [693, 355] on button "Resultaten" at bounding box center [652, 361] width 416 height 29
